Goal: Check status: Check status

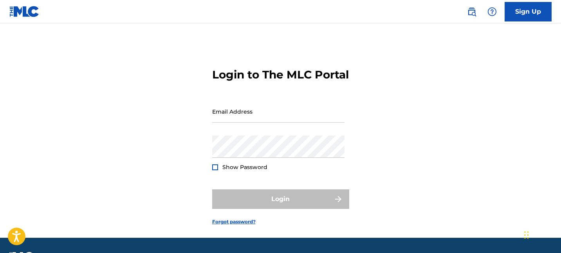
click at [253, 171] on div "Password Show Password" at bounding box center [278, 153] width 132 height 35
type input "[EMAIL_ADDRESS][DOMAIN_NAME]"
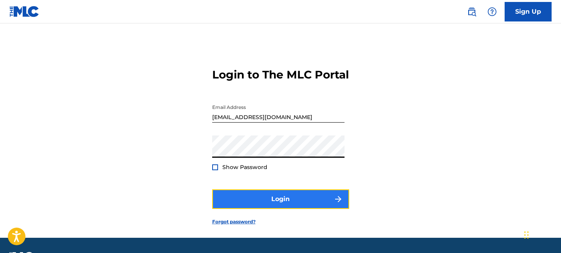
click at [264, 209] on button "Login" at bounding box center [280, 200] width 137 height 20
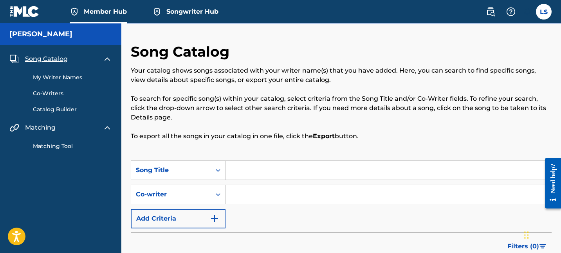
click at [105, 6] on link "Member Hub" at bounding box center [98, 11] width 57 height 23
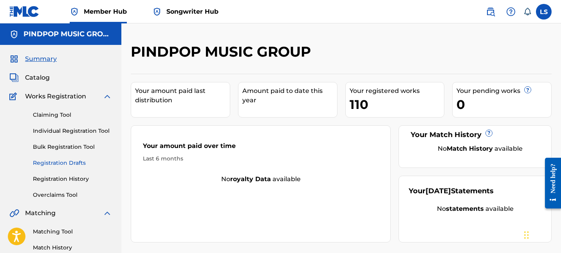
click at [71, 178] on link "Registration History" at bounding box center [72, 179] width 79 height 8
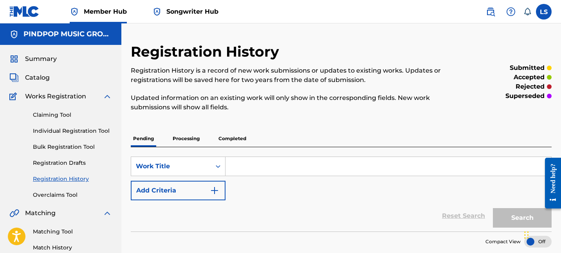
click at [177, 150] on div "SearchWithCriteriaba1e255c-6f53-4866-9e9b-68bdafcd76a4 Work Title Add Criteria …" at bounding box center [341, 189] width 421 height 84
click at [185, 145] on p "Processing" at bounding box center [186, 139] width 32 height 16
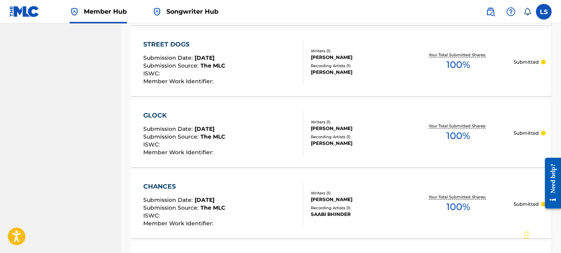
scroll to position [798, 0]
